Goal: Task Accomplishment & Management: Manage account settings

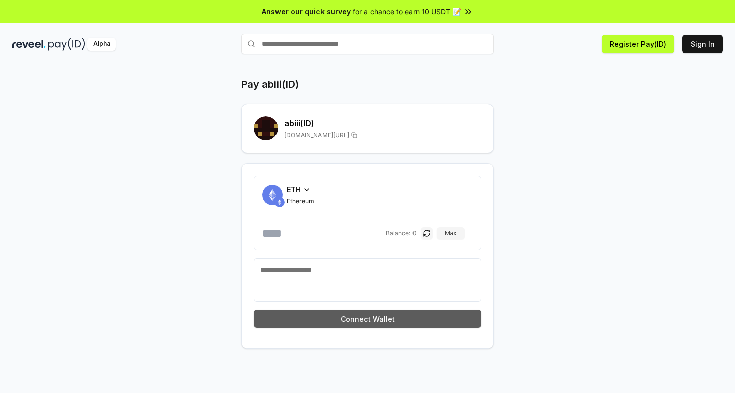
click at [383, 316] on button "Connect Wallet" at bounding box center [368, 319] width 228 height 18
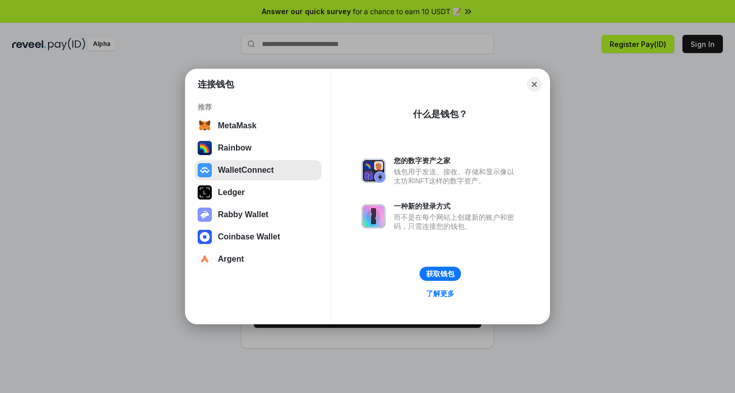
click at [244, 172] on button "WalletConnect" at bounding box center [258, 170] width 127 height 20
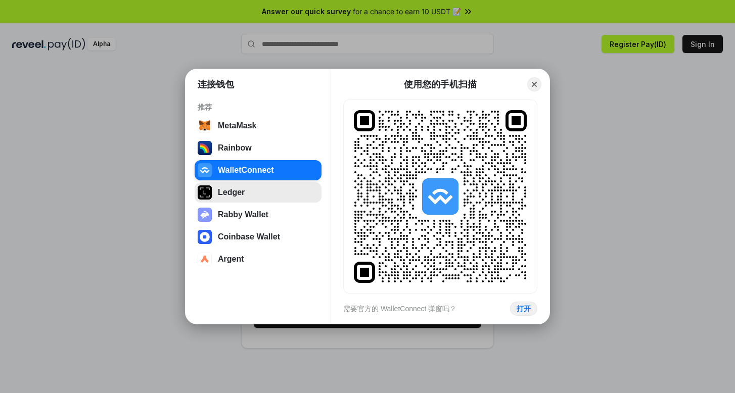
click at [268, 197] on button "Ledger" at bounding box center [258, 193] width 127 height 20
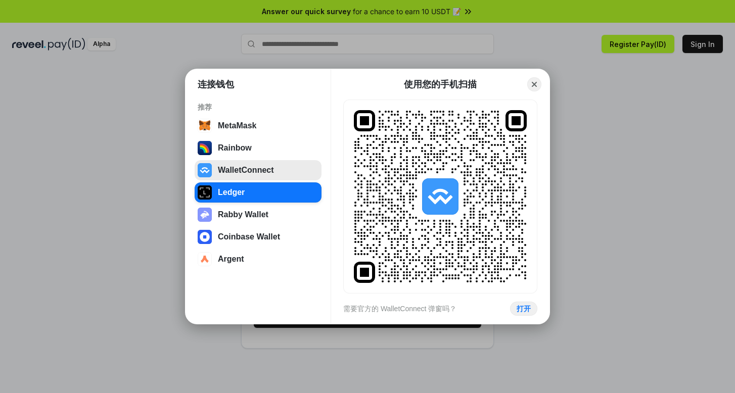
click at [259, 174] on button "WalletConnect" at bounding box center [258, 170] width 127 height 20
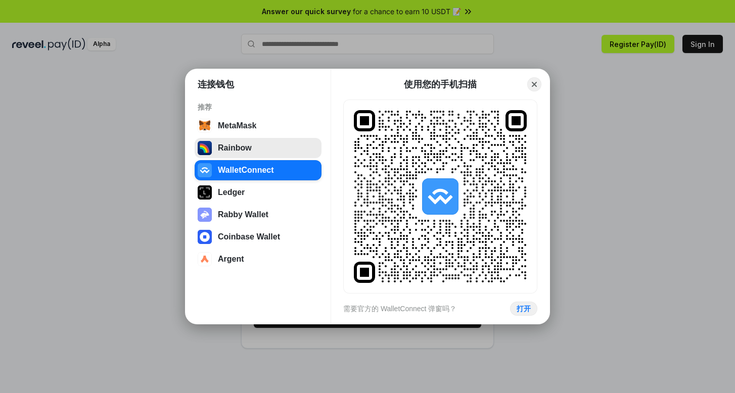
click at [258, 146] on button "Rainbow" at bounding box center [258, 148] width 127 height 20
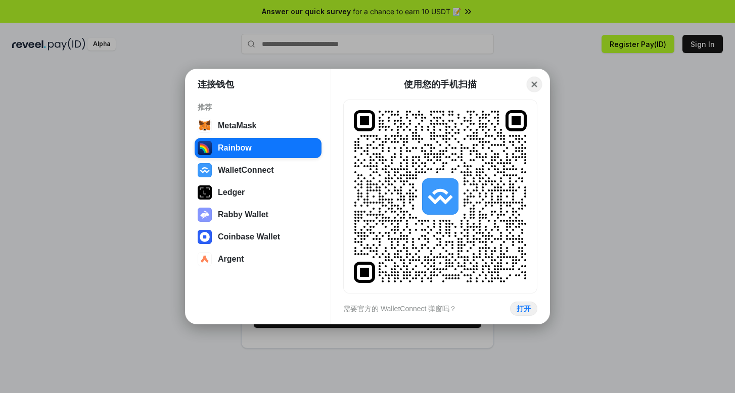
click at [530, 83] on button "Close" at bounding box center [535, 85] width 16 height 16
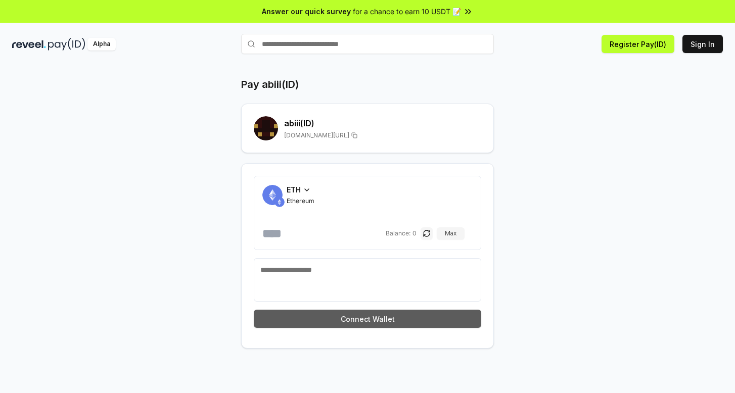
click at [356, 321] on button "Connect Wallet" at bounding box center [368, 319] width 228 height 18
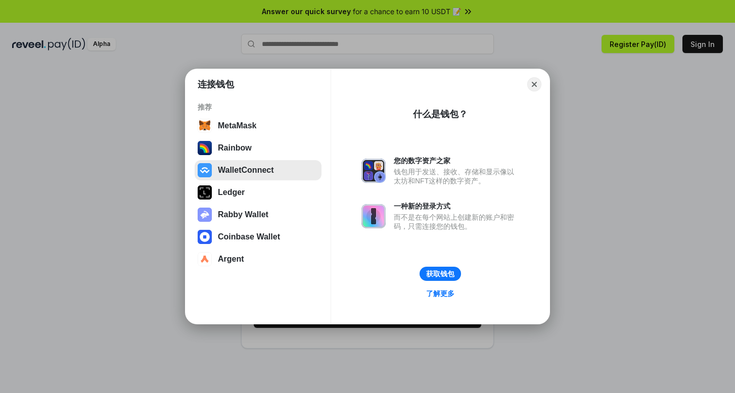
click at [260, 170] on button "WalletConnect" at bounding box center [258, 170] width 127 height 20
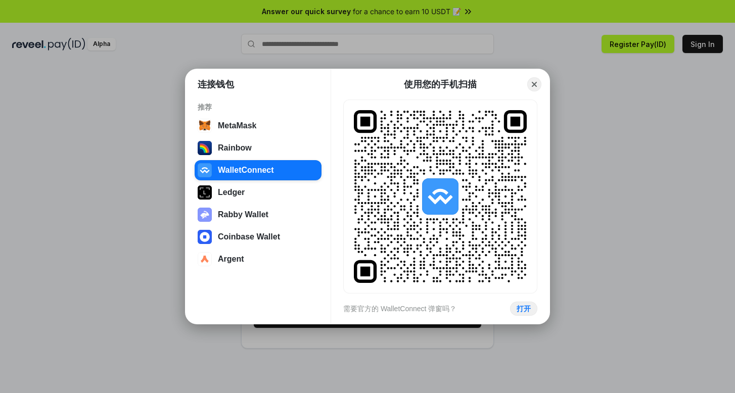
click at [532, 57] on div "连接钱包 推荐 MetaMask Rainbow WalletConnect Ledger Rabby Wallet Coinbase Wallet Arge…" at bounding box center [368, 197] width 938 height 596
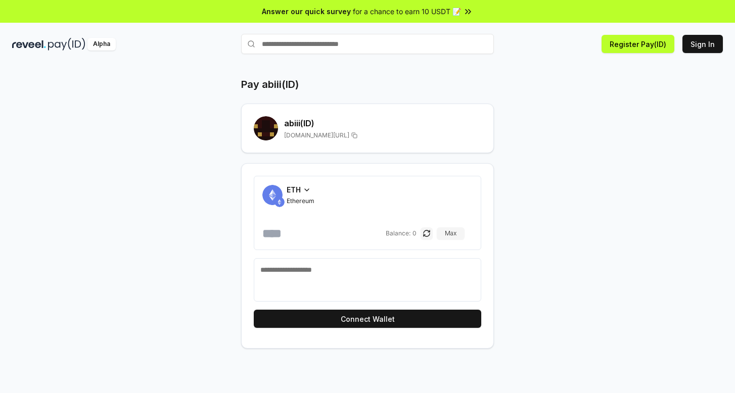
click at [534, 75] on div "Pay abiii(ID) abiii (ID) reveel.id/pay/abiii ETH Ethereum Balance: 0 Max Connec…" at bounding box center [367, 239] width 735 height 365
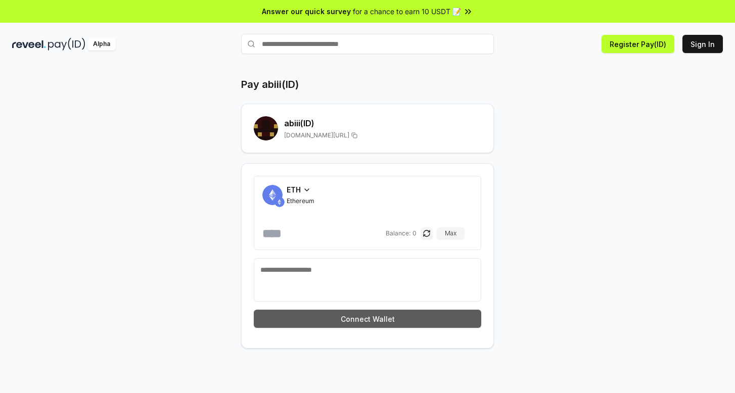
click at [395, 322] on button "Connect Wallet" at bounding box center [368, 319] width 228 height 18
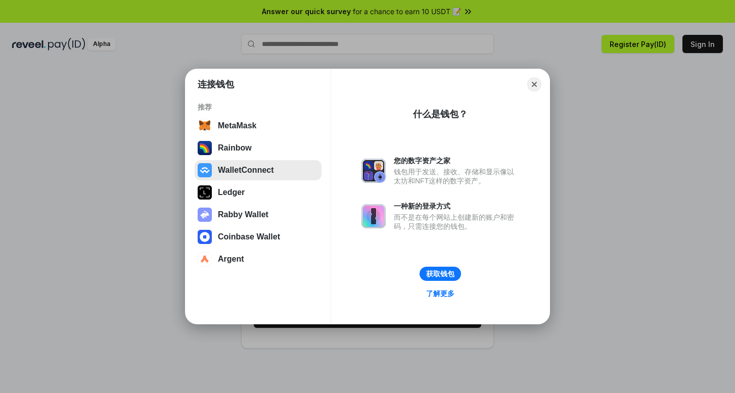
click at [276, 173] on button "WalletConnect" at bounding box center [258, 170] width 127 height 20
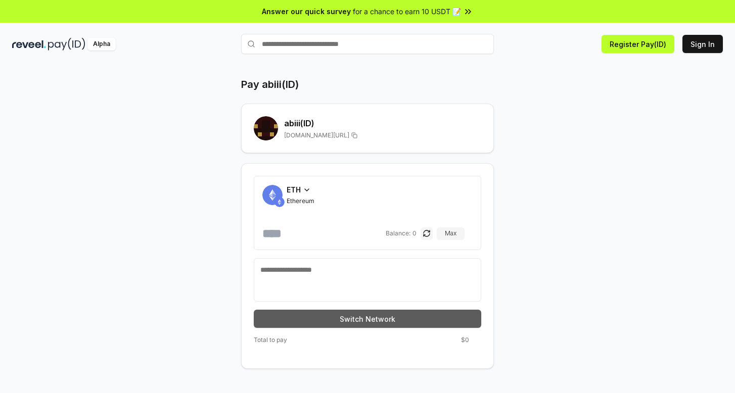
click at [384, 320] on button "Switch Network" at bounding box center [368, 319] width 228 height 18
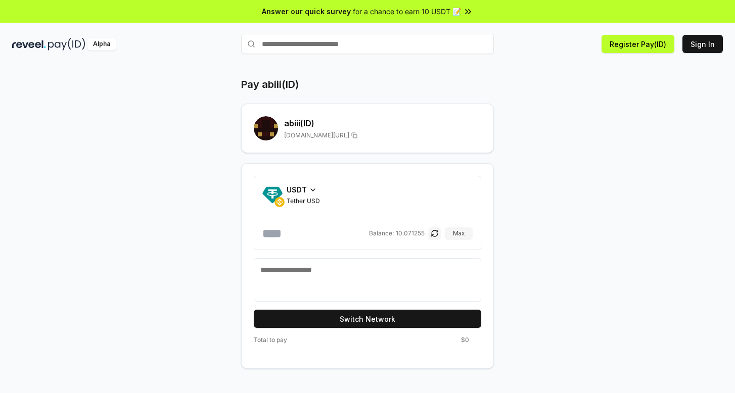
click at [318, 233] on input "number" at bounding box center [314, 234] width 105 height 16
type input "*"
click at [349, 273] on textarea at bounding box center [367, 280] width 214 height 30
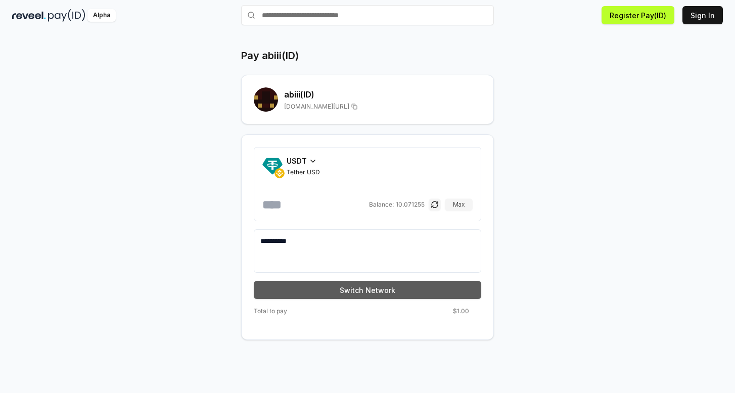
type textarea "**********"
click at [437, 286] on button "Switch Network" at bounding box center [368, 290] width 228 height 18
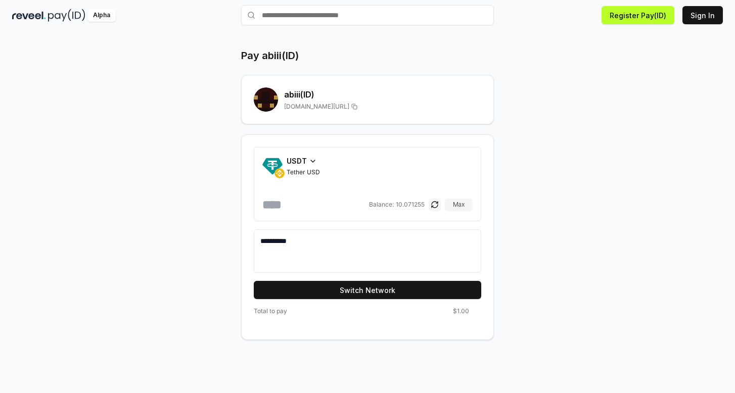
click at [368, 277] on form "**********" at bounding box center [368, 223] width 228 height 152
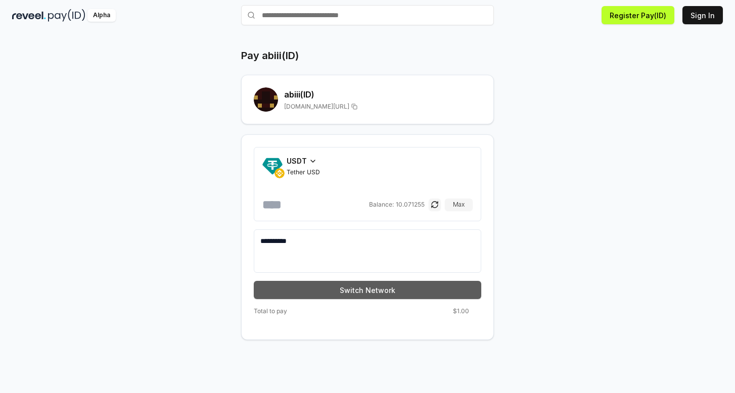
click at [371, 289] on button "Switch Network" at bounding box center [368, 290] width 228 height 18
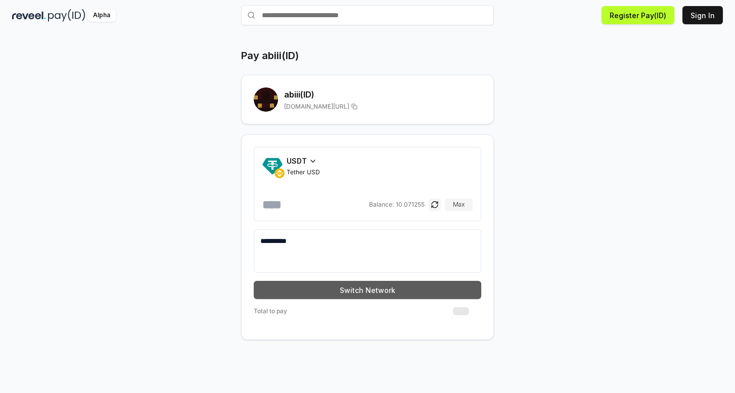
click at [371, 289] on button "Switch Network" at bounding box center [368, 290] width 228 height 18
click at [356, 285] on button "Switch Network" at bounding box center [368, 290] width 228 height 18
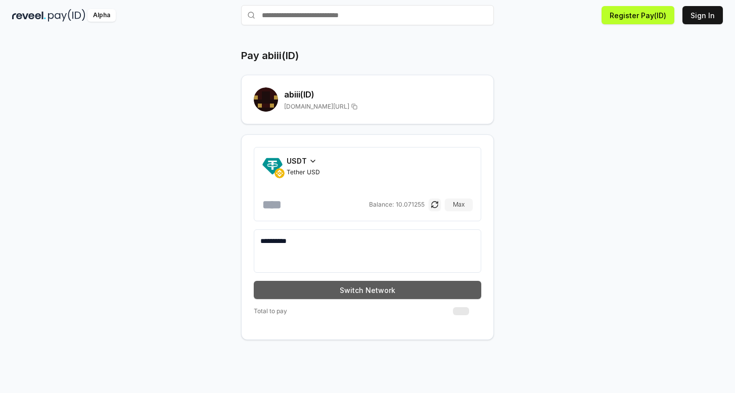
click at [356, 285] on button "Switch Network" at bounding box center [368, 290] width 228 height 18
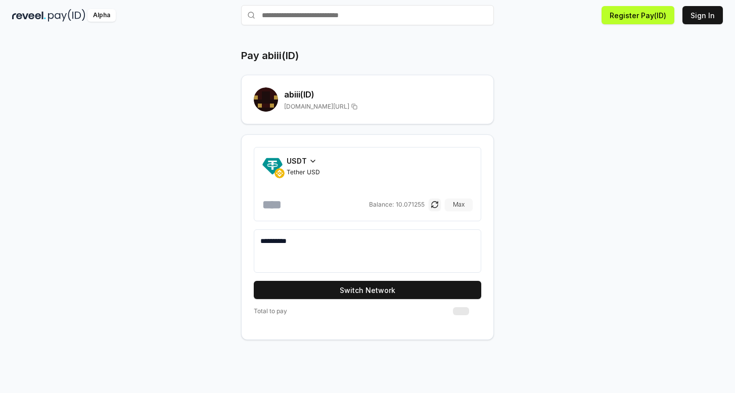
scroll to position [0, 0]
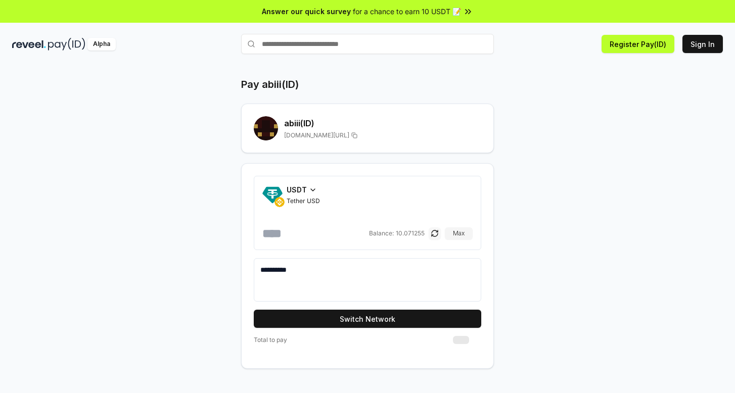
click at [435, 232] on button "button" at bounding box center [435, 234] width 12 height 12
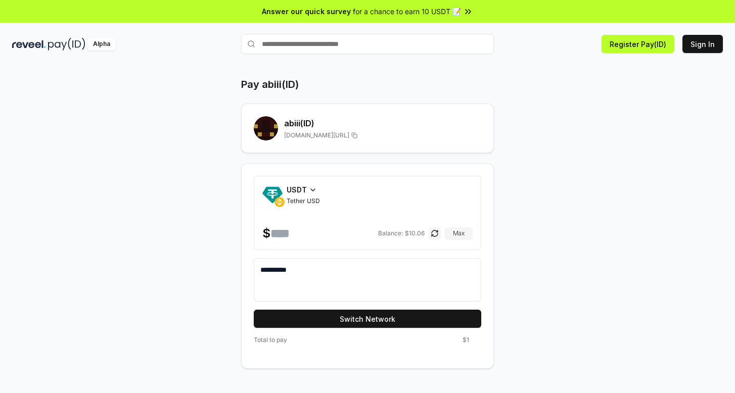
click at [382, 140] on div "abiii (ID) reveel.id/pay/abiii" at bounding box center [368, 128] width 228 height 24
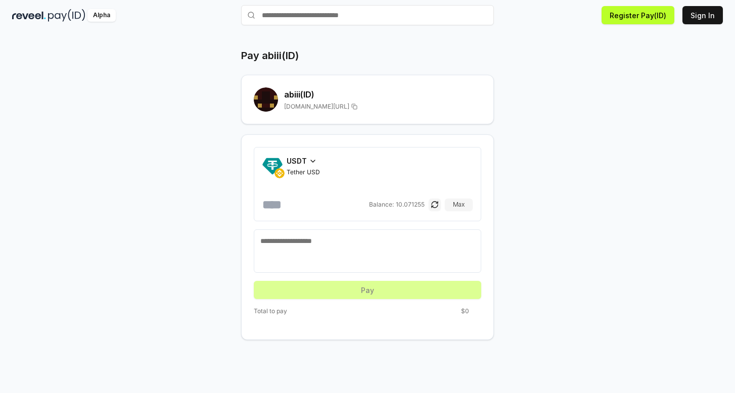
click at [380, 259] on textarea at bounding box center [367, 251] width 214 height 30
click at [324, 205] on input "number" at bounding box center [314, 205] width 105 height 16
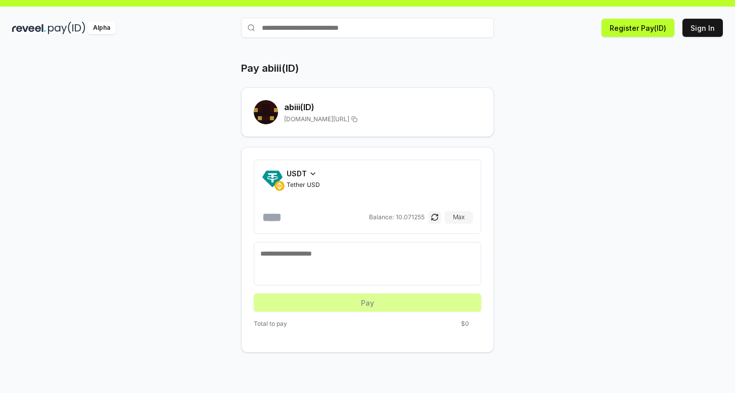
scroll to position [10, 0]
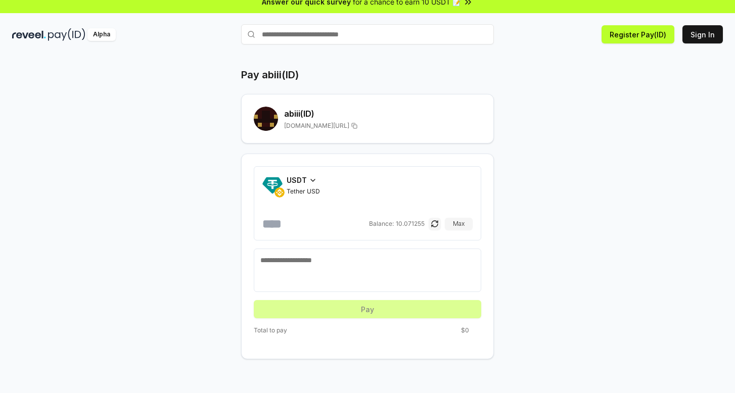
click at [378, 65] on div "Pay abiii(ID) abiii (ID) reveel.id/pay/abiii USDT Tether USD Balance: 10.071255…" at bounding box center [367, 230] width 735 height 365
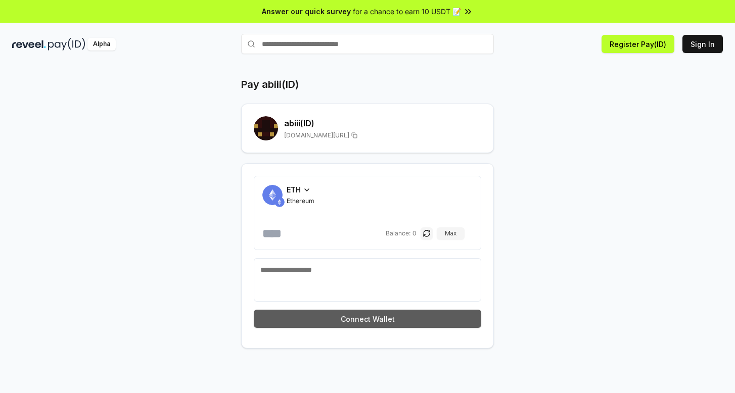
click at [403, 323] on button "Connect Wallet" at bounding box center [368, 319] width 228 height 18
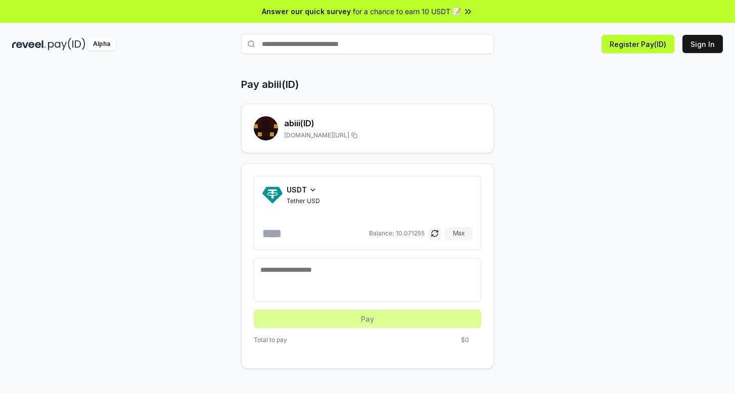
click at [402, 319] on form "USDT Tether USD Balance: 10.071255 Max Pay" at bounding box center [368, 252] width 228 height 152
click at [398, 320] on form "USDT Tether USD Balance: 10.071255 Max Pay" at bounding box center [368, 252] width 228 height 152
click at [379, 322] on form "USDT Tether USD Balance: 10.071255 Max Pay" at bounding box center [368, 252] width 228 height 152
click at [690, 49] on button "Sign In" at bounding box center [703, 44] width 40 height 18
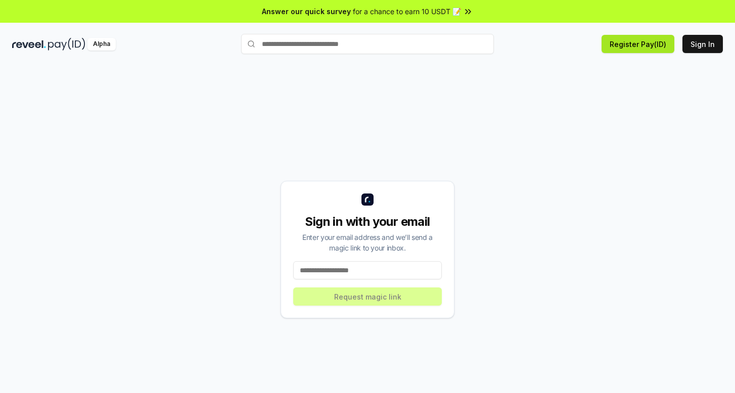
click at [650, 48] on button "Register Pay(ID)" at bounding box center [638, 44] width 73 height 18
click at [400, 269] on input at bounding box center [367, 270] width 149 height 18
click at [424, 245] on div "Enter your email address and we’ll send a magic link to your inbox." at bounding box center [367, 242] width 149 height 21
click at [417, 273] on input at bounding box center [367, 270] width 149 height 18
type input "**********"
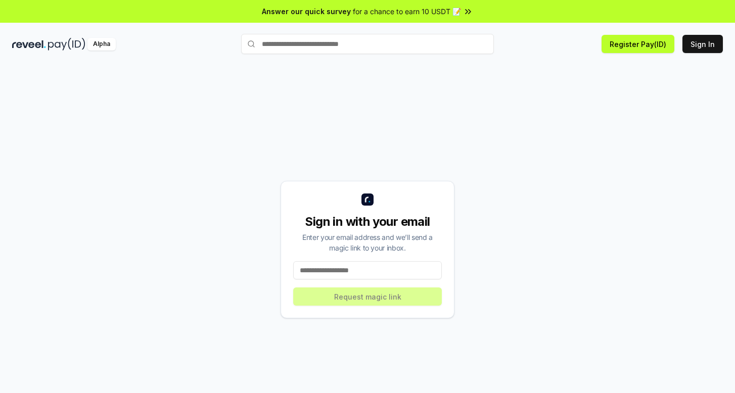
click at [374, 278] on input at bounding box center [367, 270] width 149 height 18
click at [364, 270] on input at bounding box center [367, 270] width 149 height 18
paste input "**********"
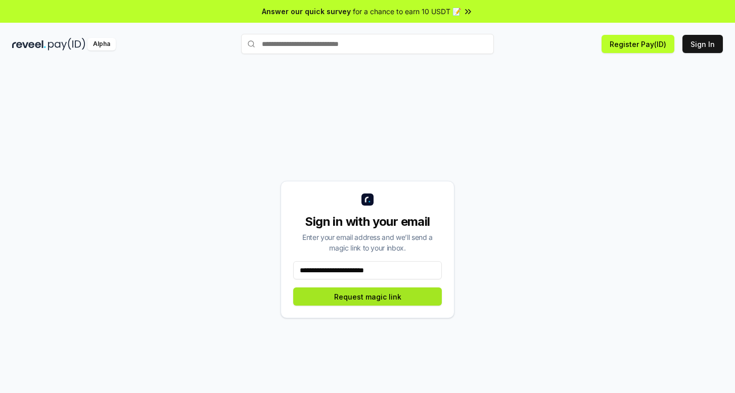
type input "**********"
click at [420, 302] on button "Request magic link" at bounding box center [367, 297] width 149 height 18
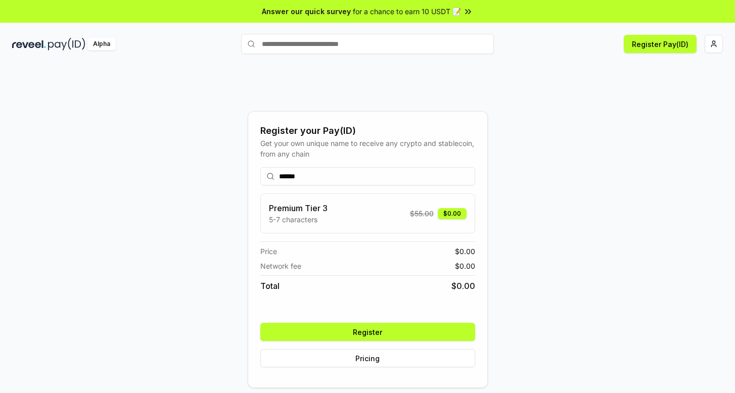
scroll to position [7, 0]
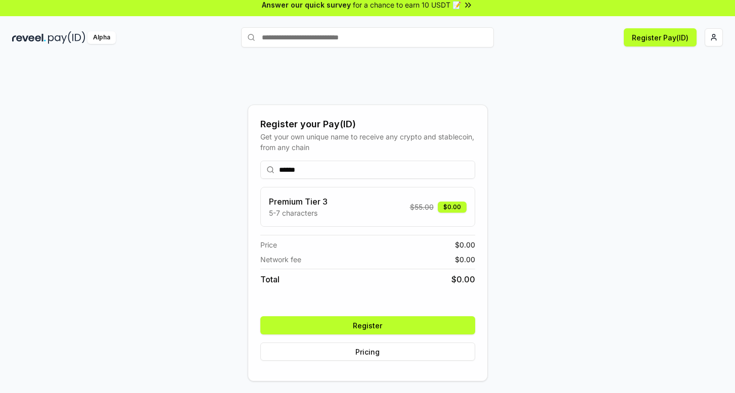
type input "******"
click at [317, 200] on h3 "Premium Tier 3" at bounding box center [298, 202] width 59 height 12
click at [318, 200] on h3 "Premium Tier 3" at bounding box center [298, 202] width 59 height 12
click at [384, 321] on button "Register" at bounding box center [367, 326] width 215 height 18
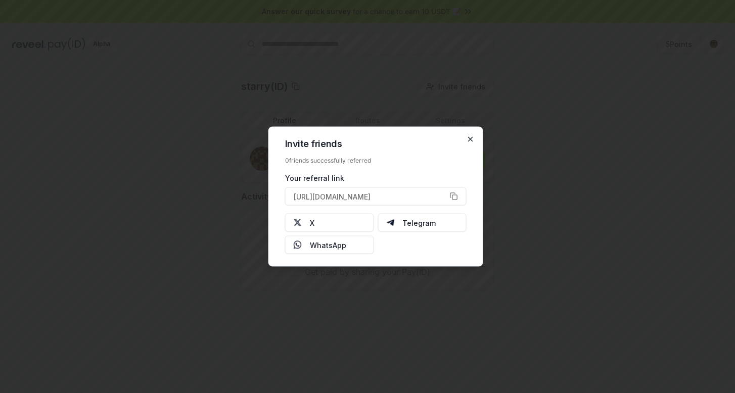
click at [474, 141] on icon "button" at bounding box center [471, 140] width 8 height 8
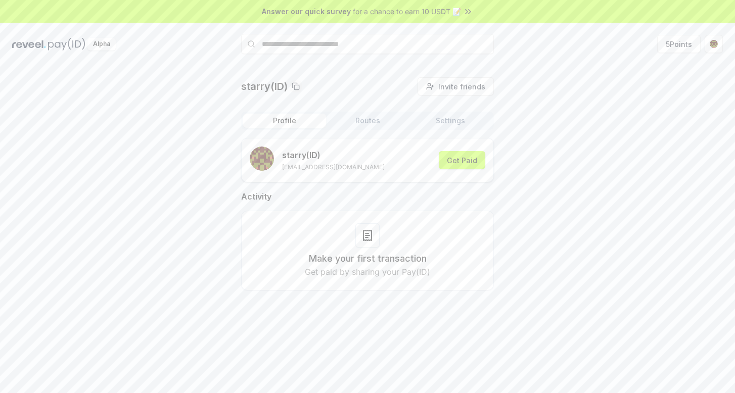
click at [372, 117] on button "Routes" at bounding box center [367, 121] width 83 height 14
click at [300, 119] on button "Profile" at bounding box center [284, 121] width 83 height 14
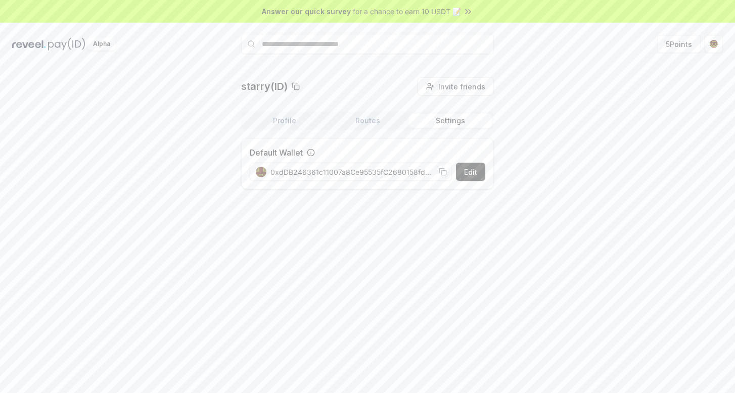
click at [478, 124] on button "Settings" at bounding box center [450, 121] width 83 height 14
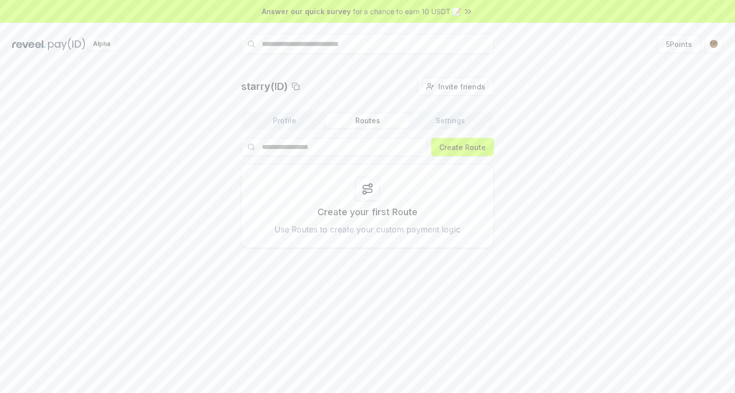
click at [399, 119] on button "Routes" at bounding box center [367, 121] width 83 height 14
click at [266, 130] on div "Profile Routes Settings Create Route Create your first Route Use Routes to crea…" at bounding box center [367, 180] width 253 height 137
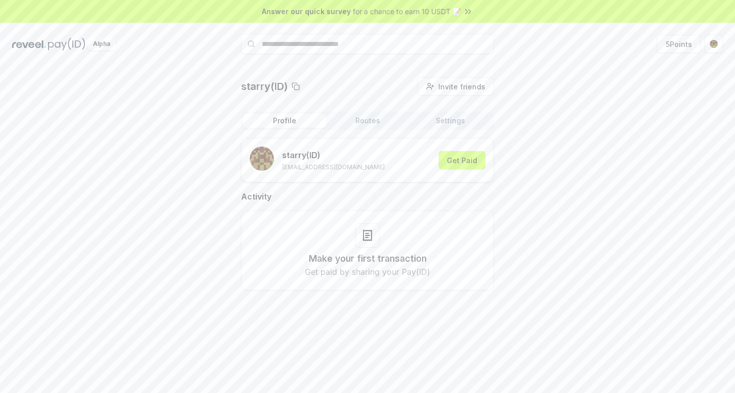
click at [269, 122] on button "Profile" at bounding box center [284, 121] width 83 height 14
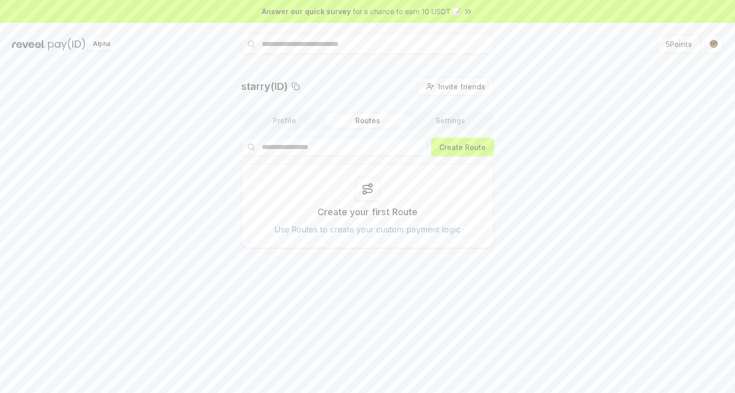
click at [352, 119] on button "Routes" at bounding box center [367, 121] width 83 height 14
click at [270, 114] on button "Profile" at bounding box center [284, 121] width 83 height 14
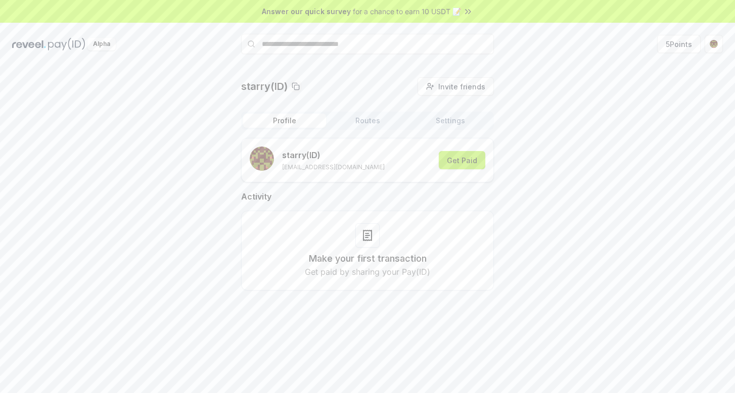
click at [475, 165] on button "Get Paid" at bounding box center [462, 160] width 47 height 18
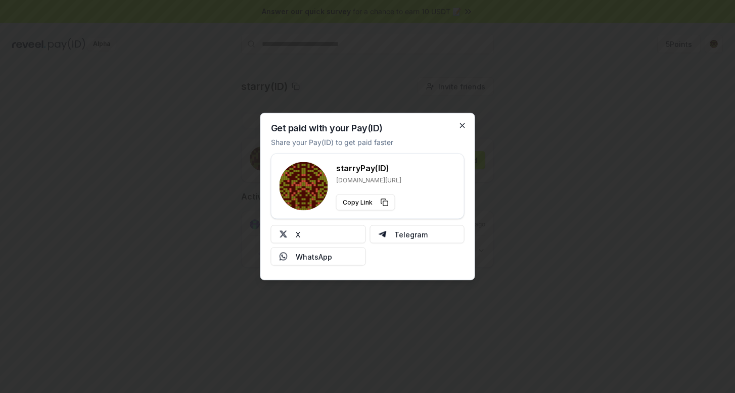
click at [462, 126] on icon "button" at bounding box center [463, 126] width 8 height 8
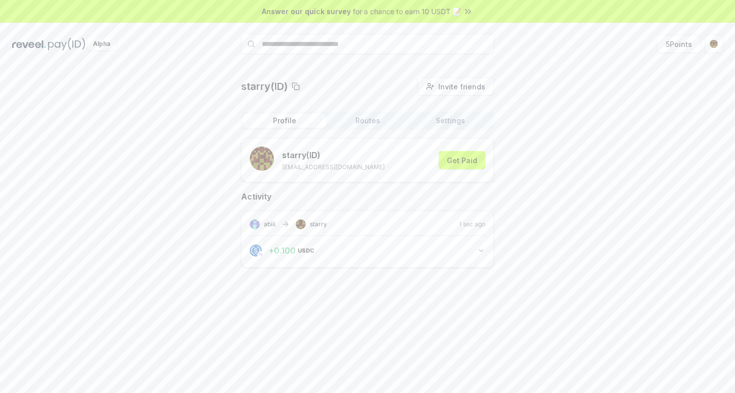
click at [386, 262] on div "abiii starry 1 sec ago + 0.100 USDC 0.1 USDC" at bounding box center [367, 239] width 253 height 57
click at [452, 254] on button "+ 0.100 USDC 0.1 USDC" at bounding box center [368, 250] width 236 height 17
click at [474, 245] on button "+ 0.100 USDC 0.1 USDC" at bounding box center [368, 250] width 236 height 17
